Goal: Information Seeking & Learning: Learn about a topic

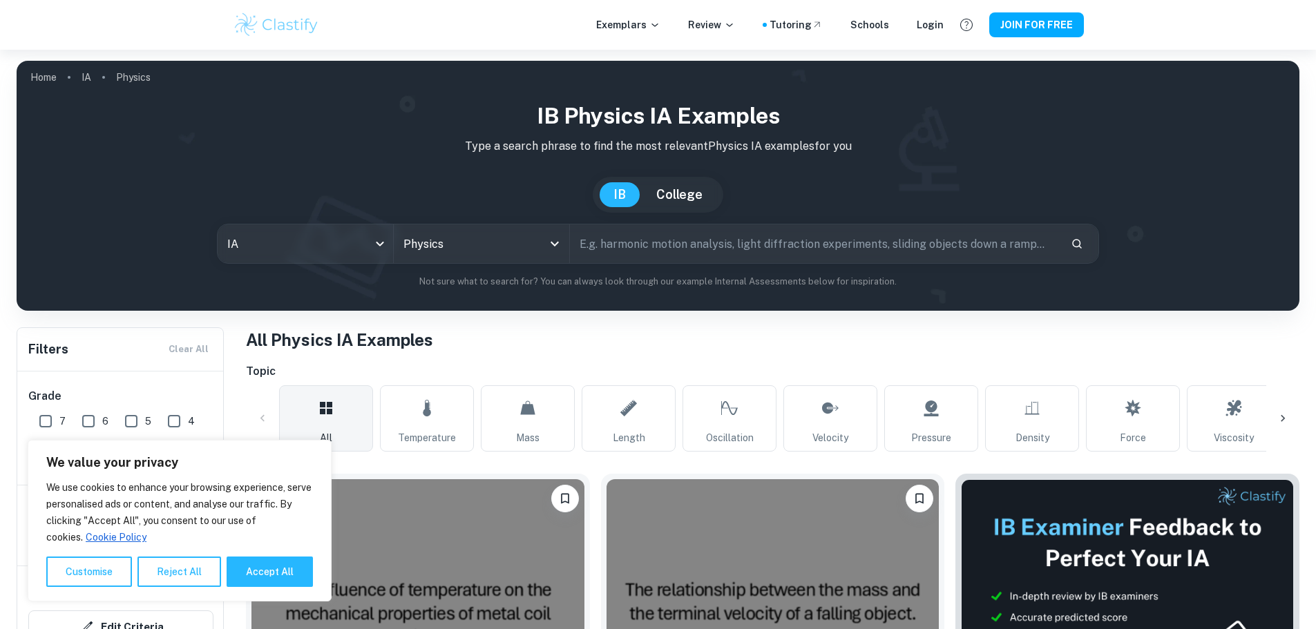
scroll to position [207, 0]
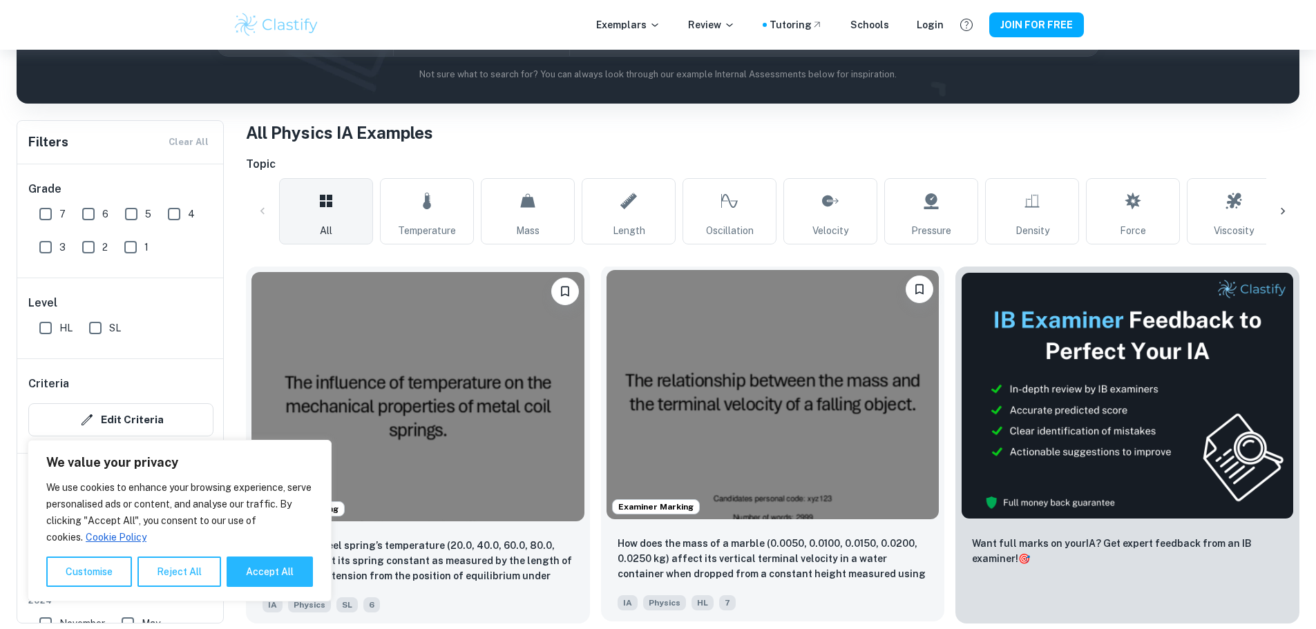
click at [660, 354] on img at bounding box center [772, 394] width 333 height 249
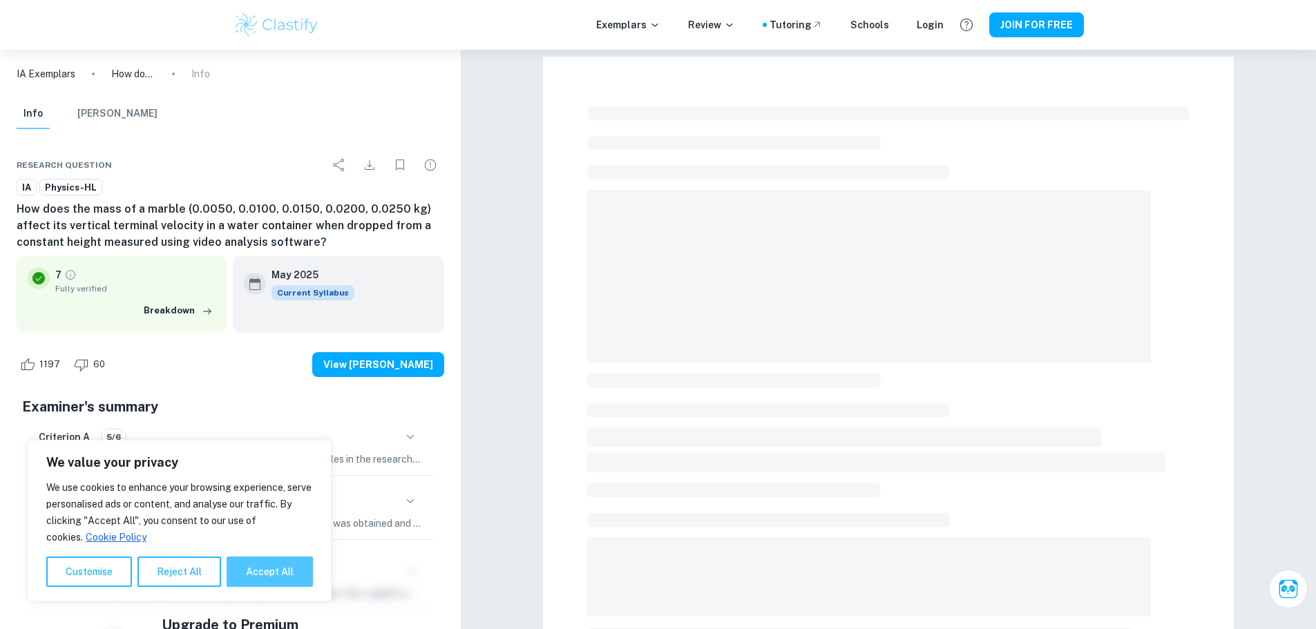
drag, startPoint x: 272, startPoint y: 579, endPoint x: 892, endPoint y: 363, distance: 656.9
click at [272, 579] on button "Accept All" at bounding box center [270, 572] width 86 height 30
checkbox input "true"
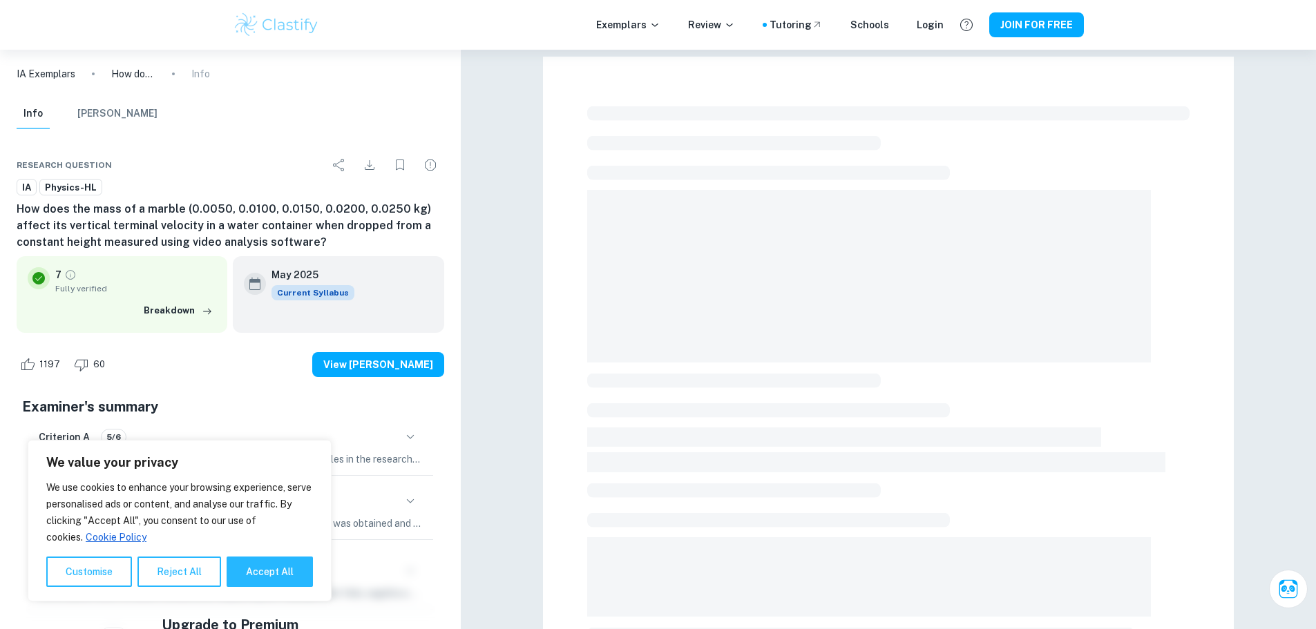
checkbox input "true"
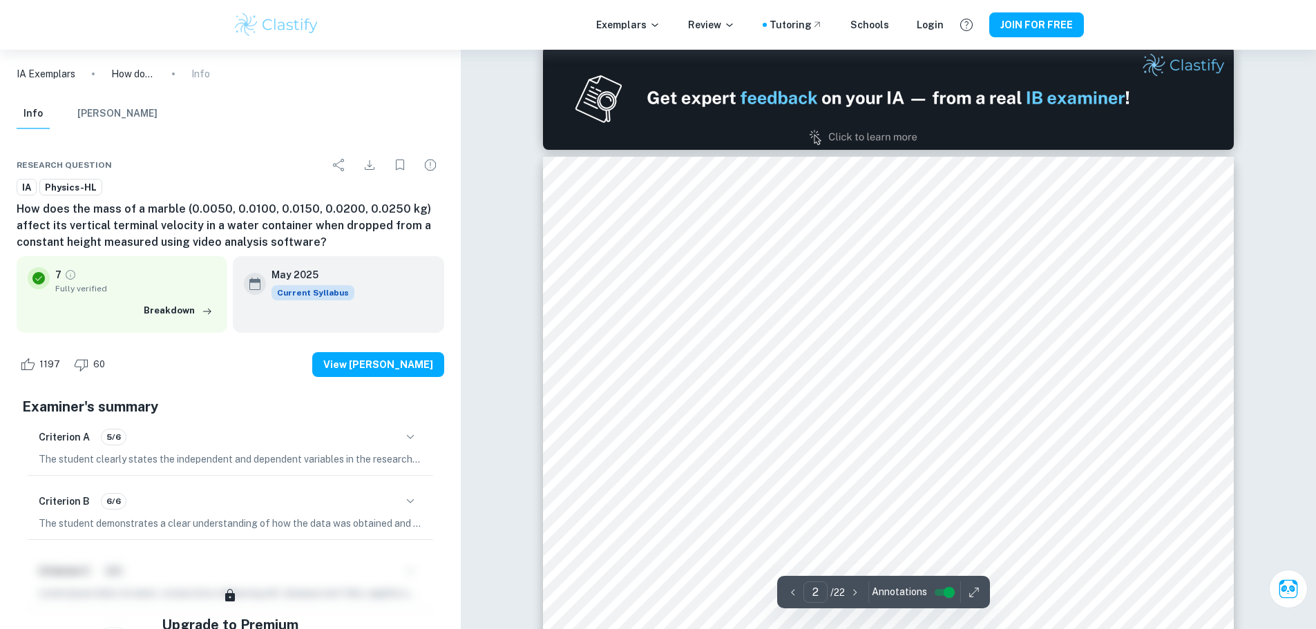
scroll to position [1036, 0]
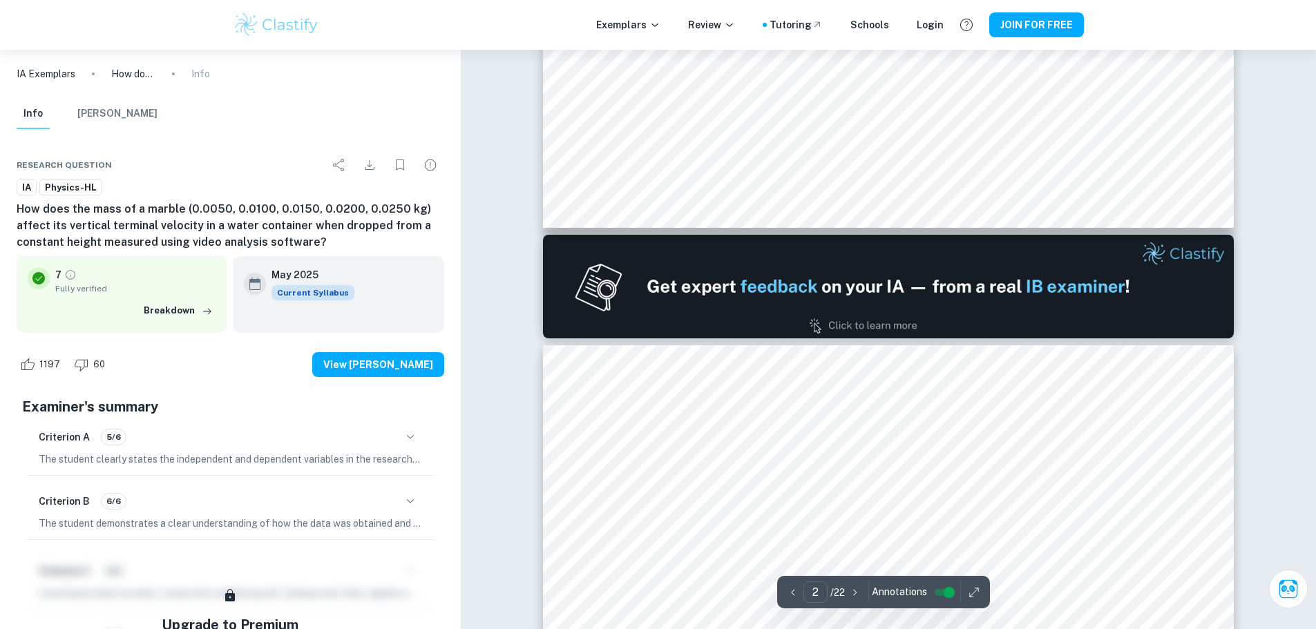
type input "1"
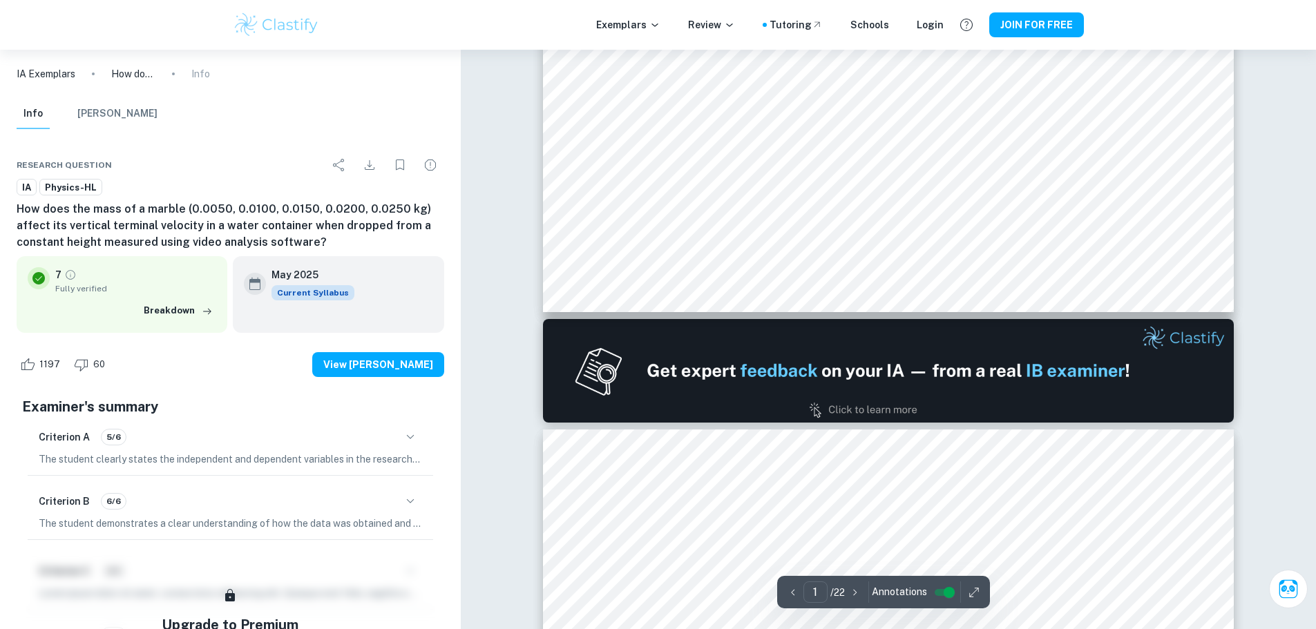
scroll to position [760, 0]
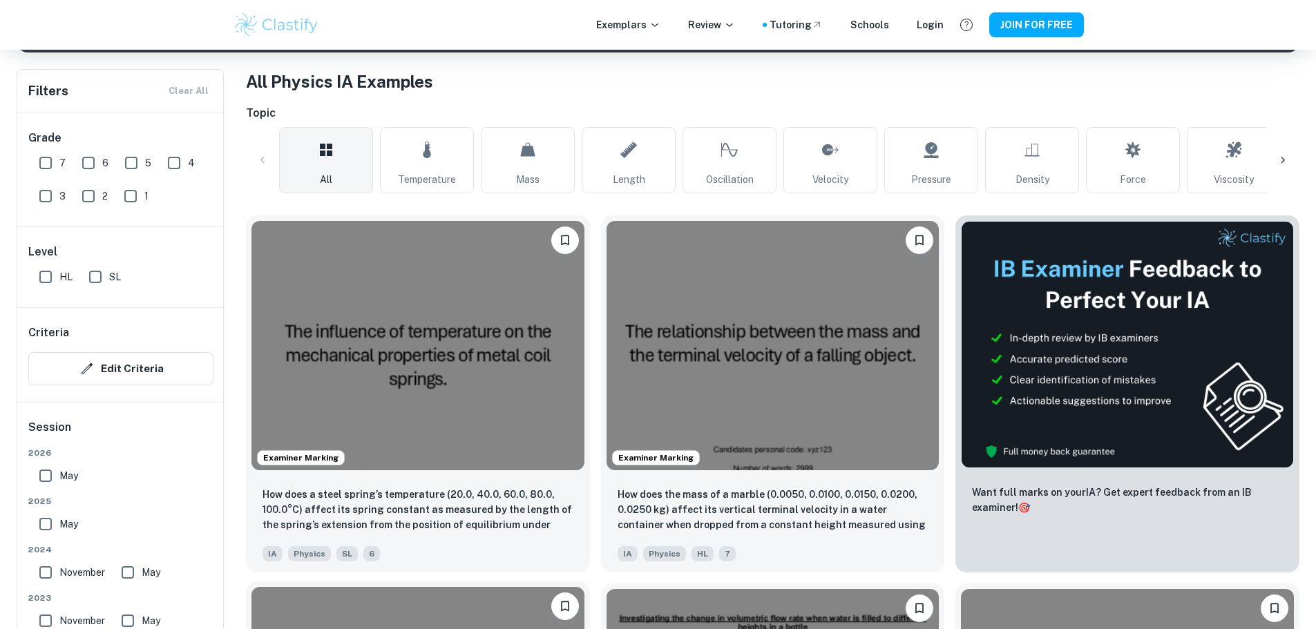
scroll to position [276, 0]
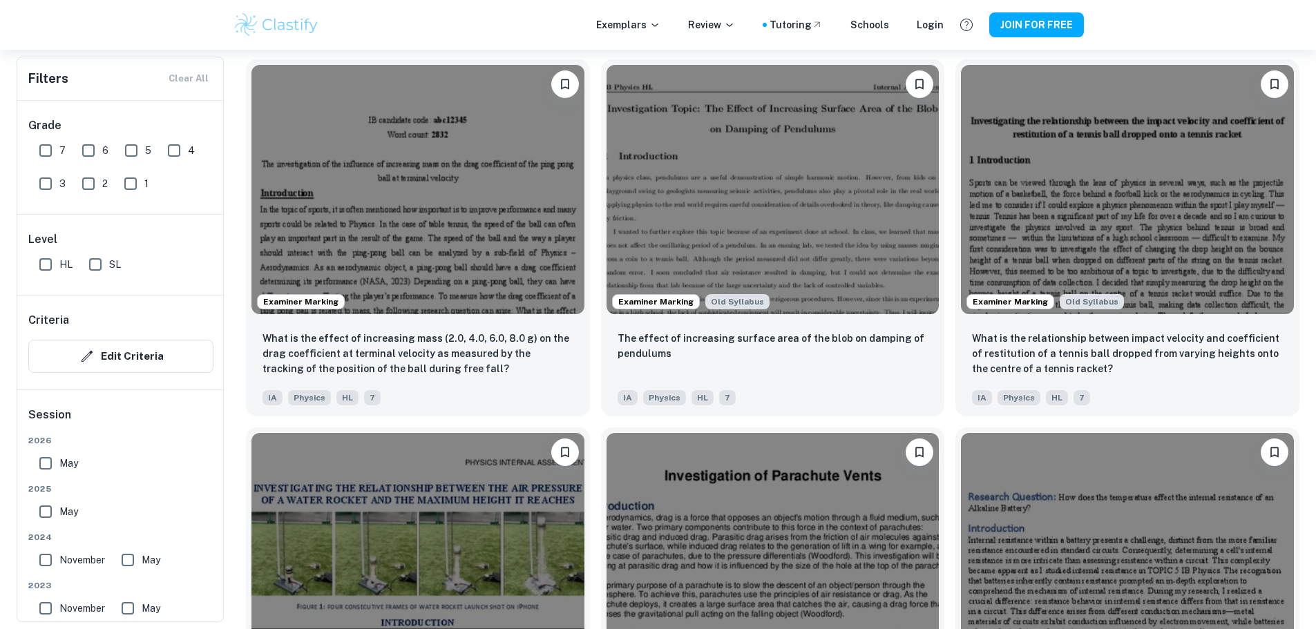
scroll to position [1934, 0]
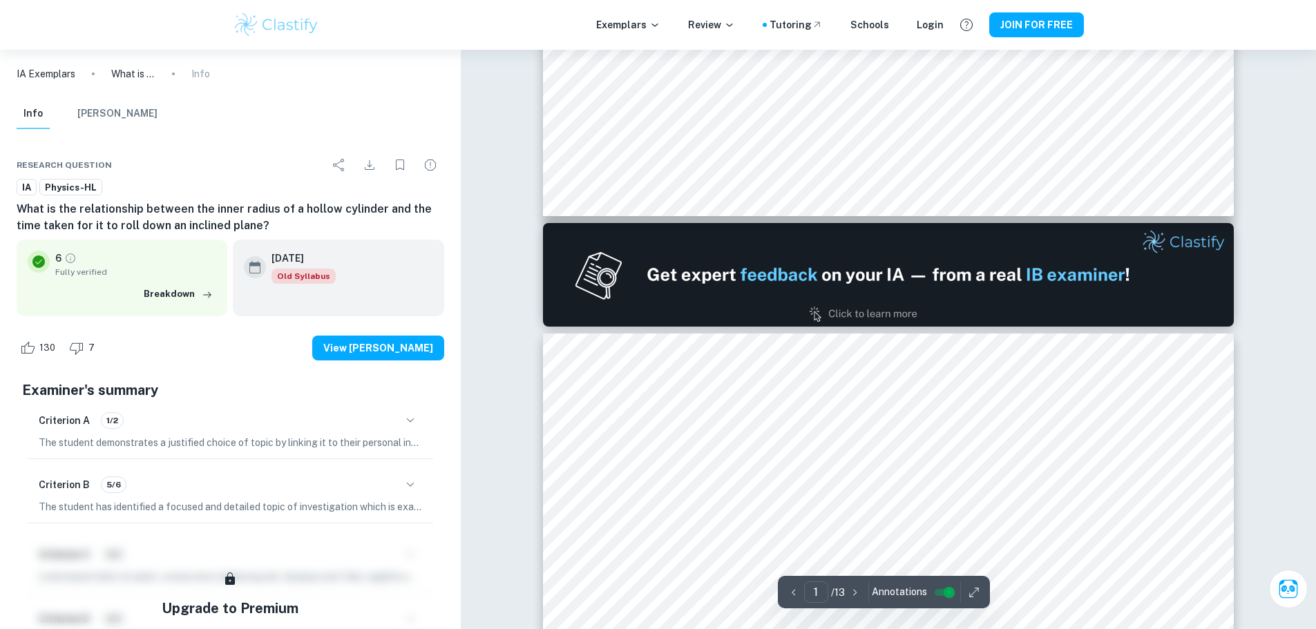
scroll to position [829, 0]
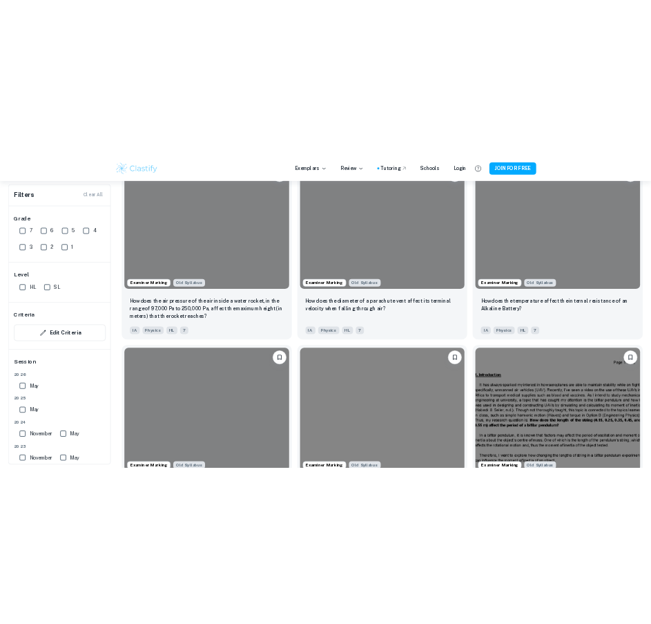
scroll to position [1997, 0]
